Goal: Obtain resource: Download file/media

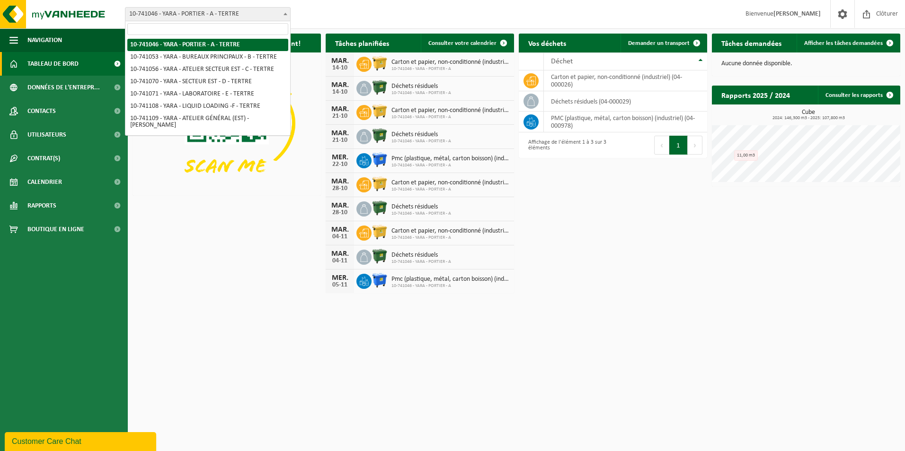
click at [286, 15] on span at bounding box center [285, 14] width 9 height 12
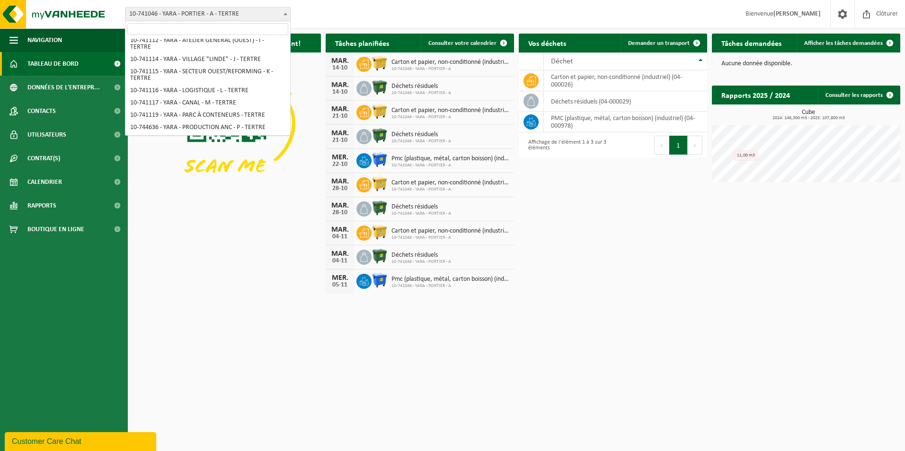
scroll to position [118, 0]
select select "4520"
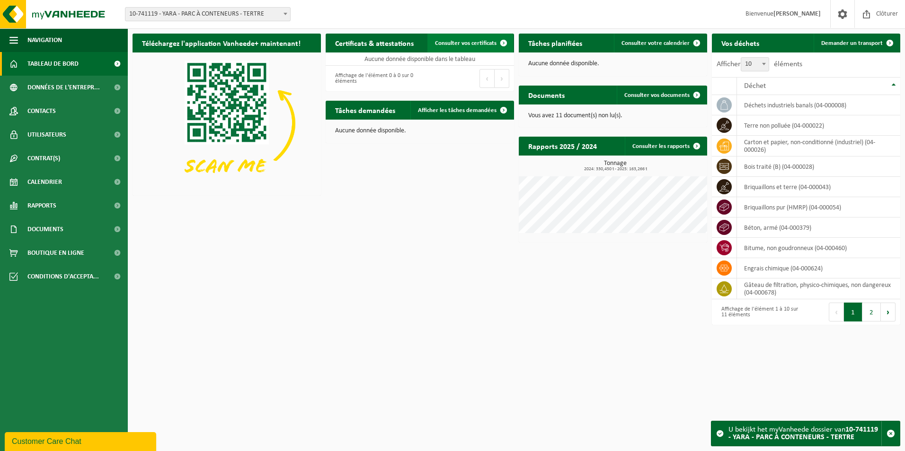
click at [451, 45] on span "Consulter vos certificats" at bounding box center [466, 43] width 62 height 6
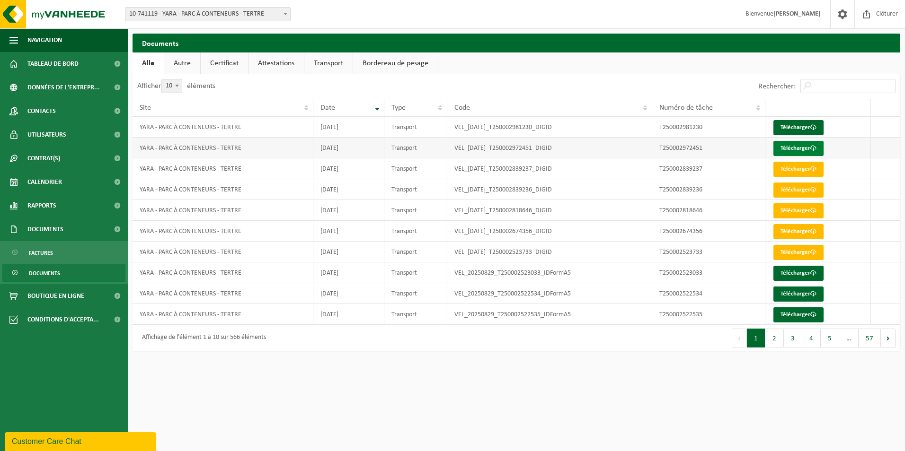
click at [796, 150] on link "Télécharger" at bounding box center [798, 148] width 50 height 15
click at [792, 125] on link "Télécharger" at bounding box center [798, 127] width 50 height 15
